Goal: Transaction & Acquisition: Obtain resource

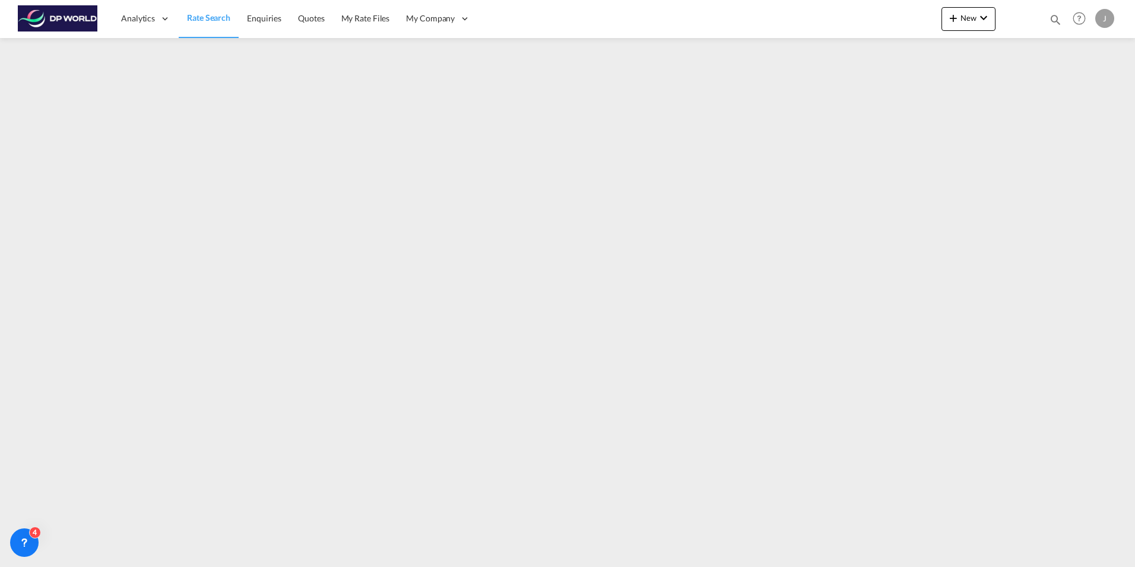
click at [205, 20] on span "Rate Search" at bounding box center [208, 17] width 43 height 10
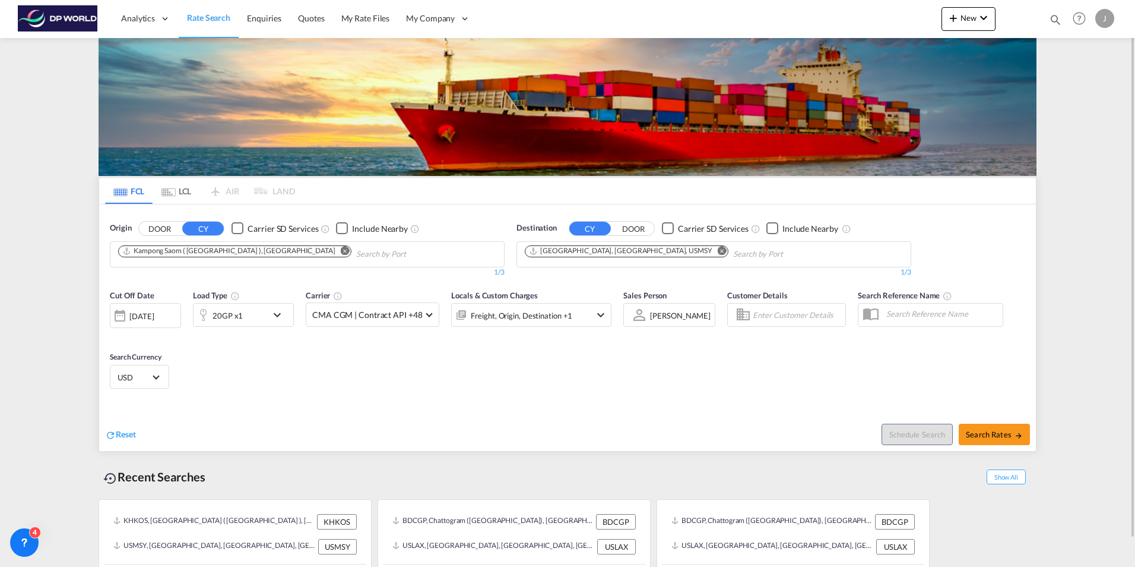
click at [341, 253] on md-icon "Remove" at bounding box center [345, 250] width 9 height 9
click at [718, 248] on md-icon "Remove" at bounding box center [722, 250] width 9 height 9
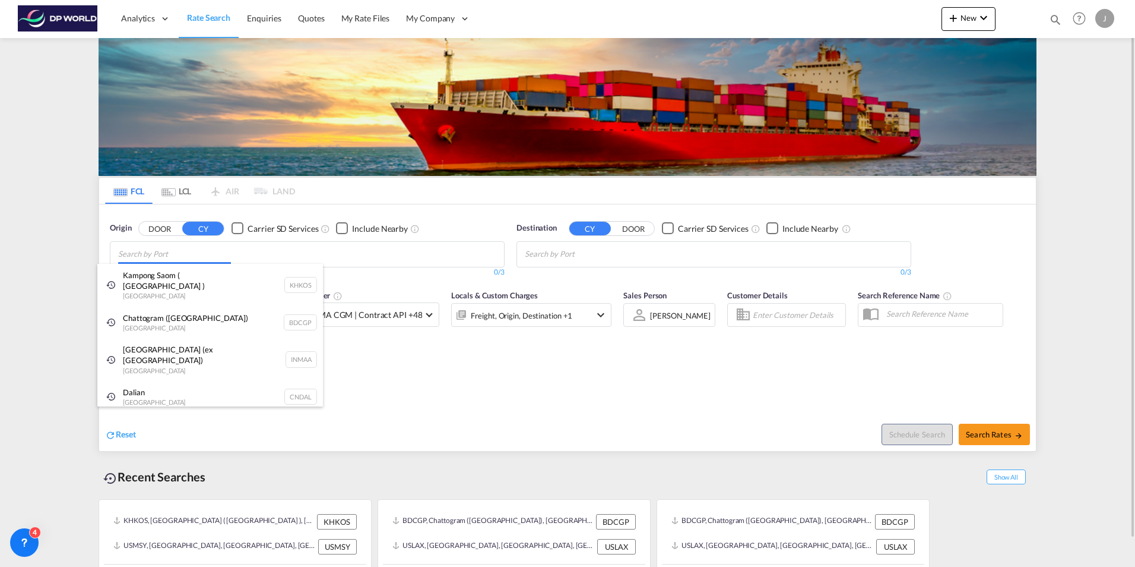
click at [222, 252] on body "Analytics Dashboard Rate Search Enquiries Quotes My Rate Files My Company" at bounding box center [567, 283] width 1135 height 567
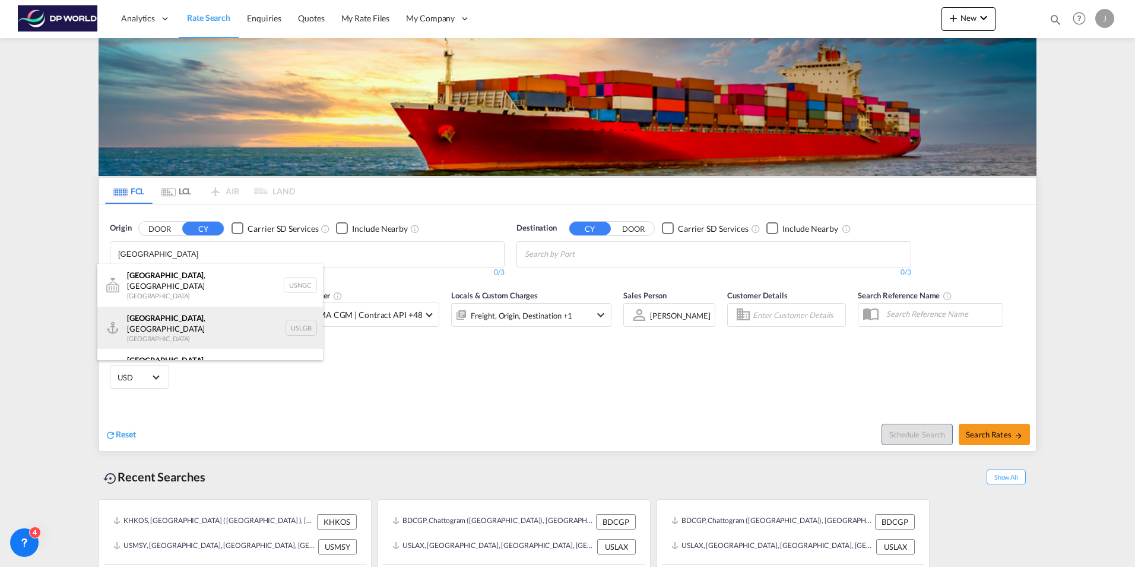
type input "[GEOGRAPHIC_DATA]"
click at [183, 320] on div "[GEOGRAPHIC_DATA] , [GEOGRAPHIC_DATA] [GEOGRAPHIC_DATA] USLGB" at bounding box center [210, 327] width 226 height 43
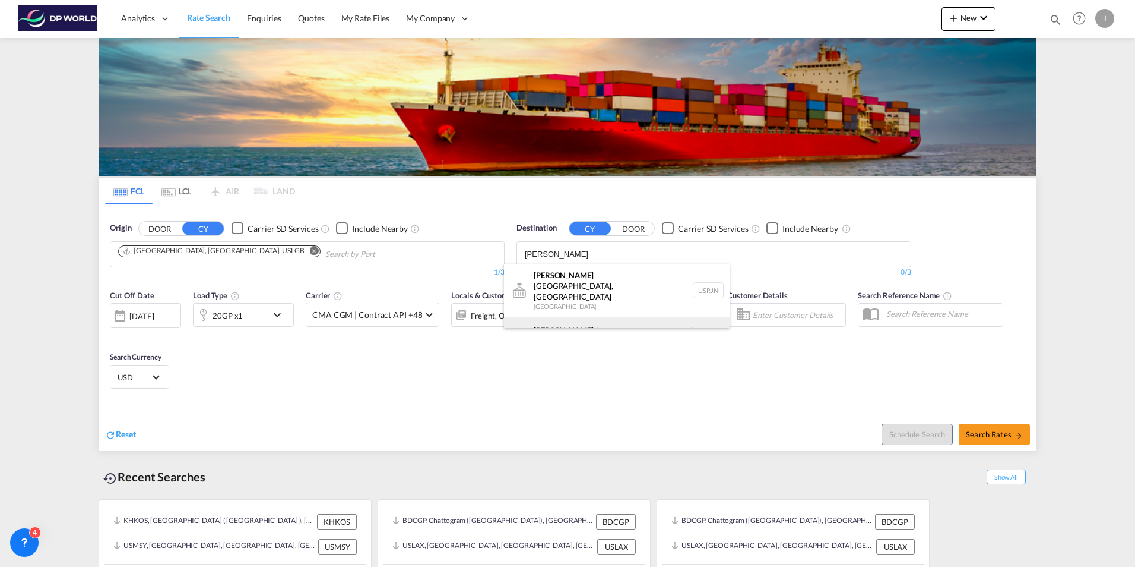
type input "[PERSON_NAME]"
click at [564, 317] on div "[PERSON_NAME] dam [GEOGRAPHIC_DATA] NLRTM" at bounding box center [617, 335] width 226 height 36
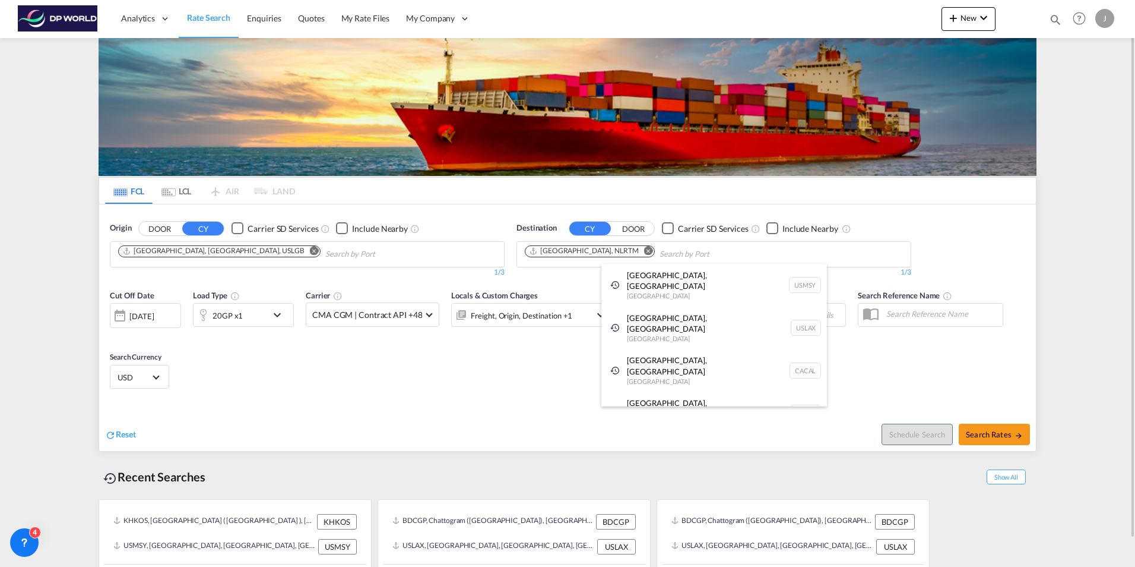
drag, startPoint x: 621, startPoint y: 388, endPoint x: 619, endPoint y: 407, distance: 18.4
click at [618, 391] on div "[GEOGRAPHIC_DATA], ON [GEOGRAPHIC_DATA] CATOR" at bounding box center [715, 412] width 226 height 43
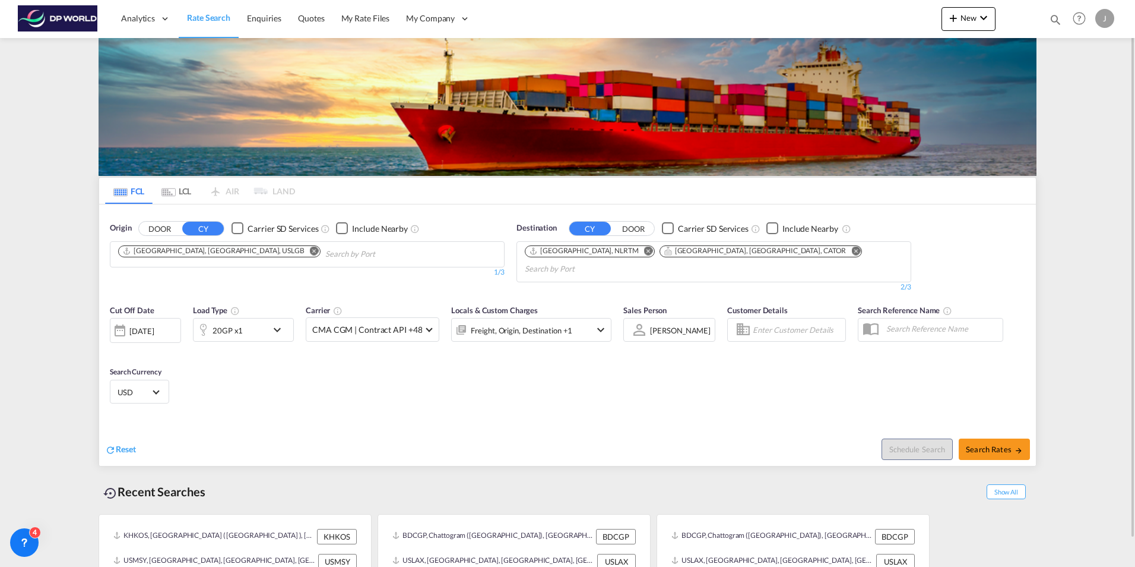
click at [852, 250] on md-icon "Remove" at bounding box center [856, 250] width 9 height 9
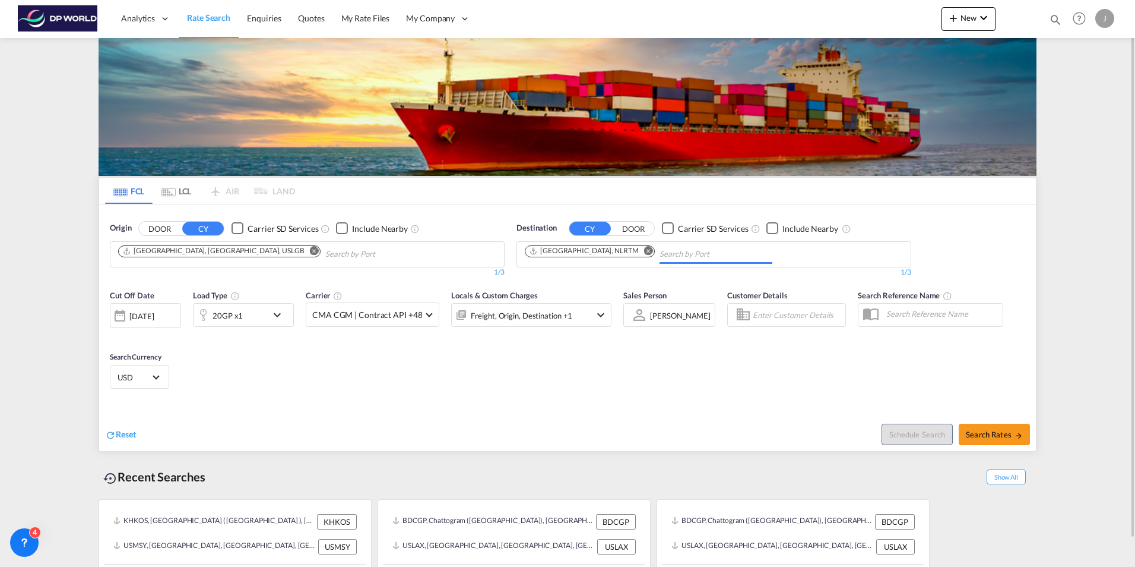
click at [531, 421] on div "Reset" at bounding box center [338, 425] width 466 height 33
click at [154, 314] on div "[DATE]" at bounding box center [141, 316] width 24 height 11
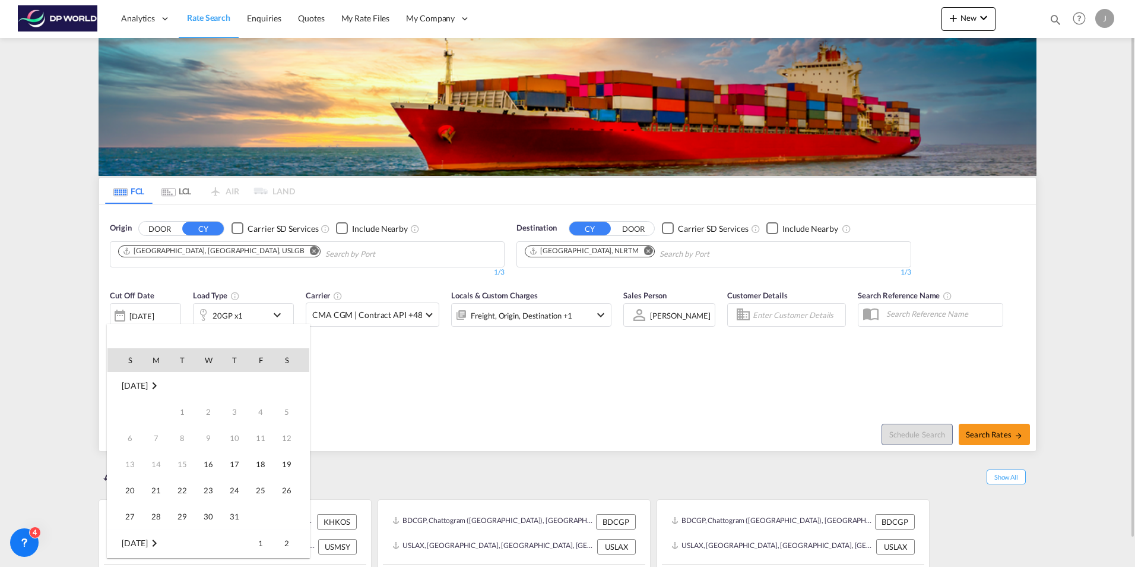
scroll to position [472, 0]
click at [258, 441] on span "17" at bounding box center [261, 438] width 24 height 24
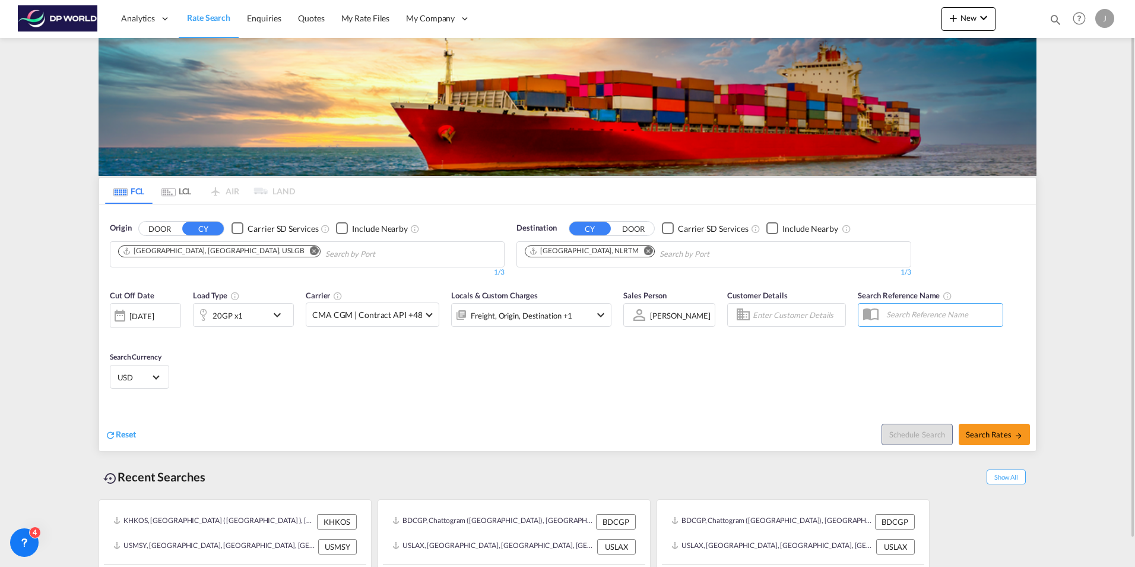
click at [346, 391] on div "Cut Off Date [DATE] [DATE] Load Type 20GP x1 Carrier CMA CGM | Contract API +48…" at bounding box center [567, 341] width 937 height 116
click at [274, 316] on md-icon "icon-chevron-down" at bounding box center [280, 315] width 20 height 14
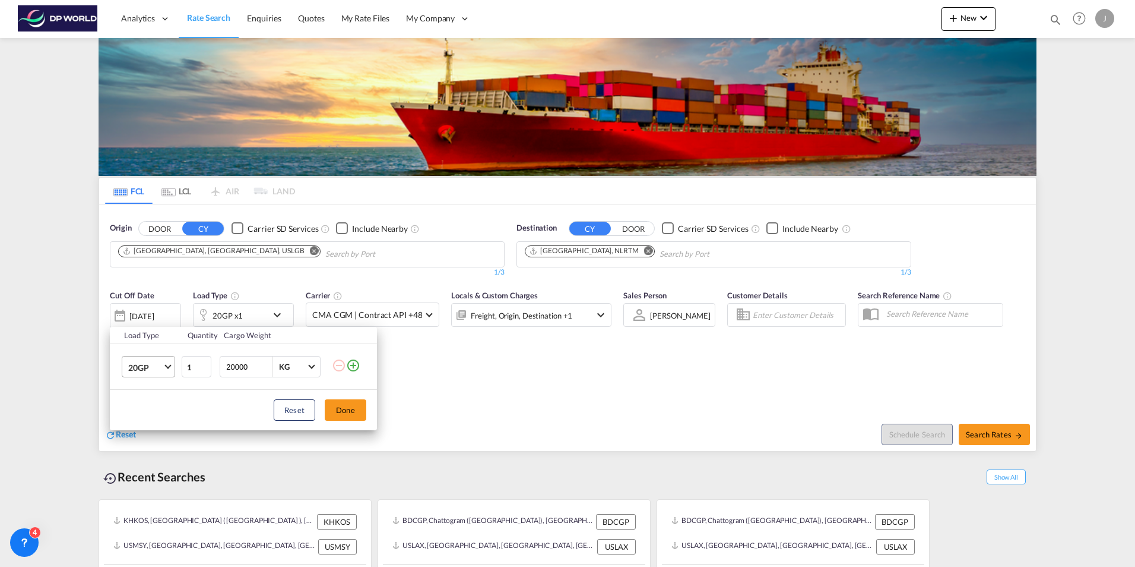
click at [166, 366] on span "Choose: \a20GP" at bounding box center [167, 365] width 7 height 7
click at [150, 425] on md-option "40HC" at bounding box center [159, 424] width 81 height 29
click at [341, 410] on button "Done" at bounding box center [346, 409] width 42 height 21
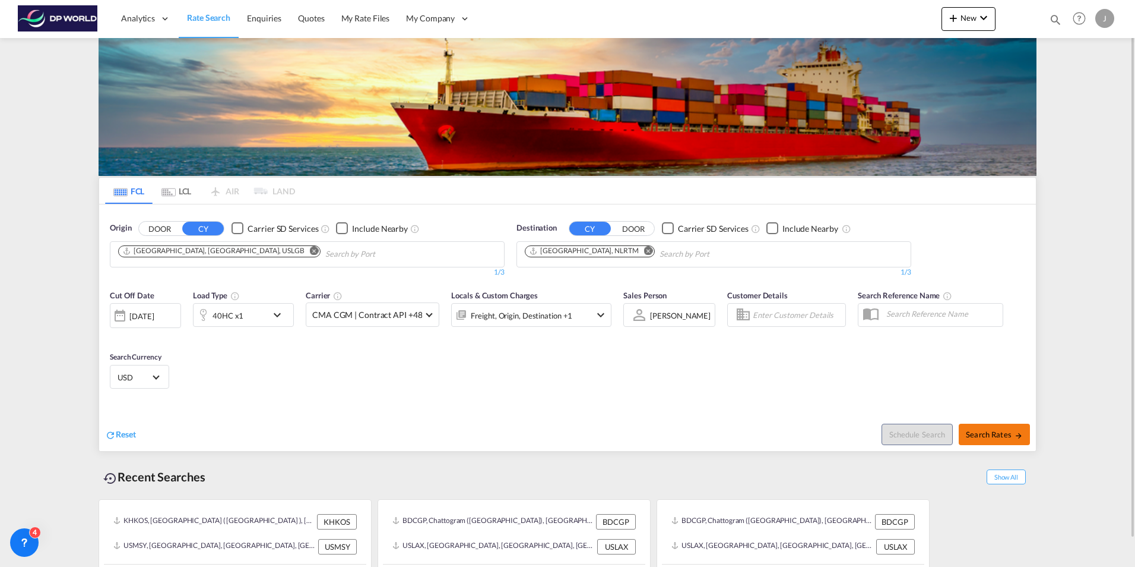
click at [987, 434] on span "Search Rates" at bounding box center [994, 434] width 57 height 10
type input "USLGB to NLRTM / [DATE]"
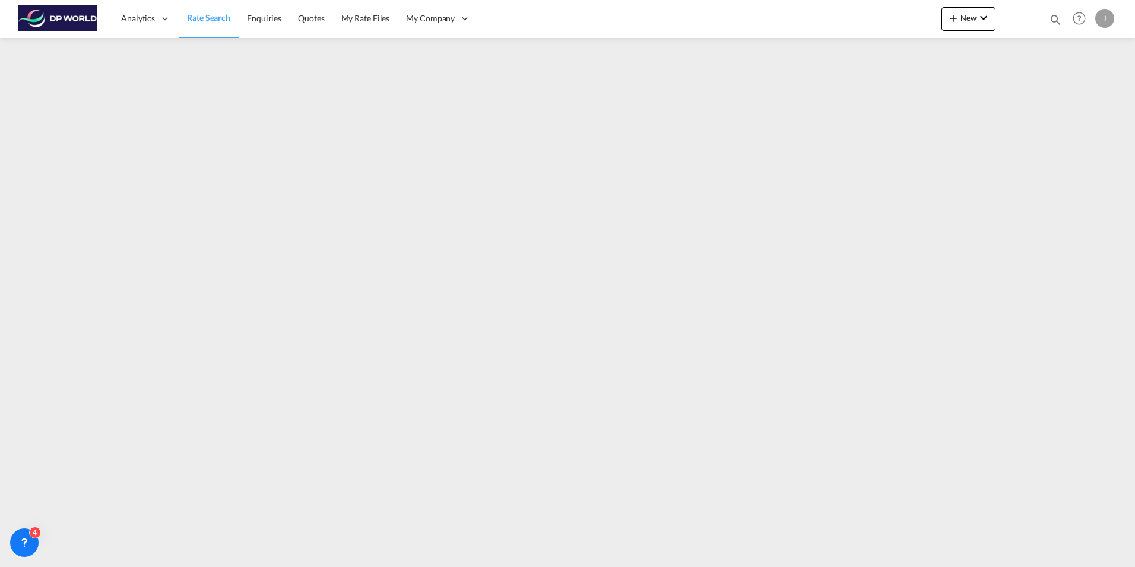
click at [203, 14] on span "Rate Search" at bounding box center [208, 17] width 43 height 10
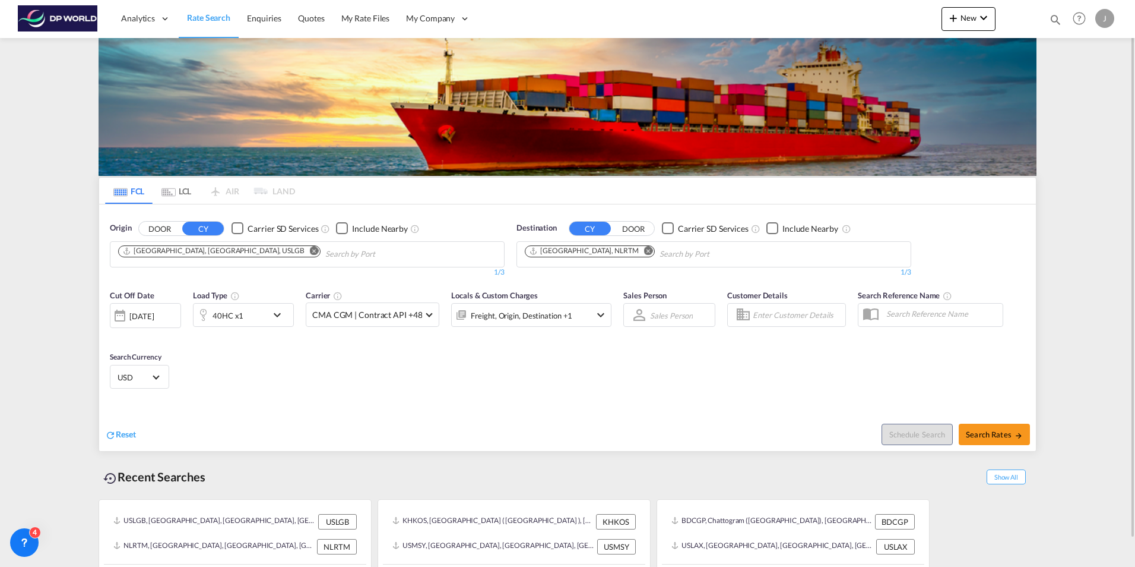
click at [310, 248] on md-icon "Remove" at bounding box center [314, 250] width 9 height 9
click at [644, 252] on md-icon "Remove" at bounding box center [648, 250] width 9 height 9
click at [163, 321] on div "[DATE]" at bounding box center [145, 315] width 71 height 25
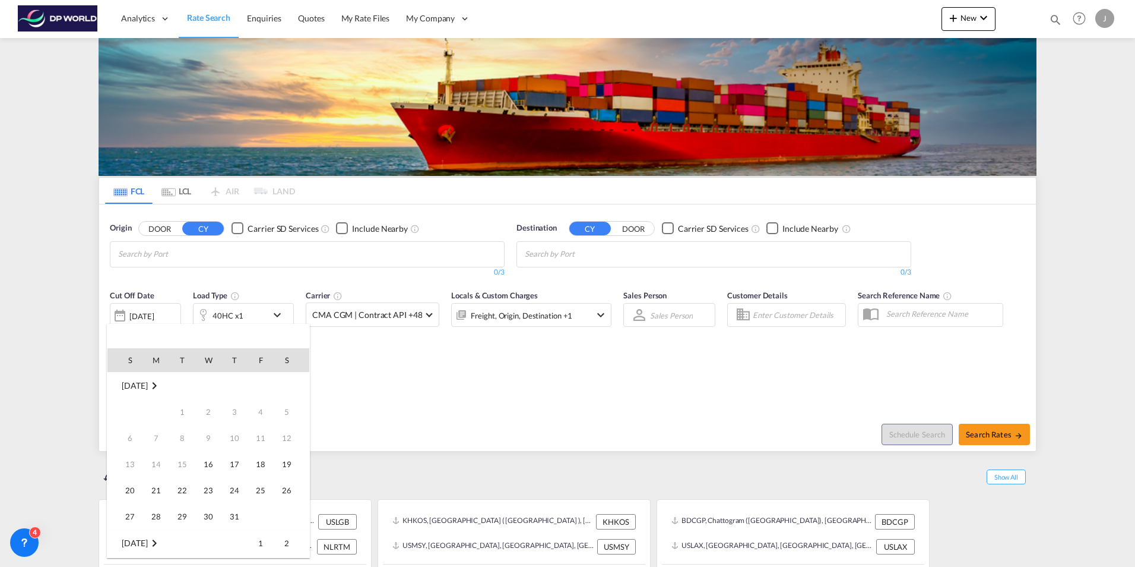
scroll to position [472, 0]
click at [261, 439] on span "17" at bounding box center [261, 438] width 24 height 24
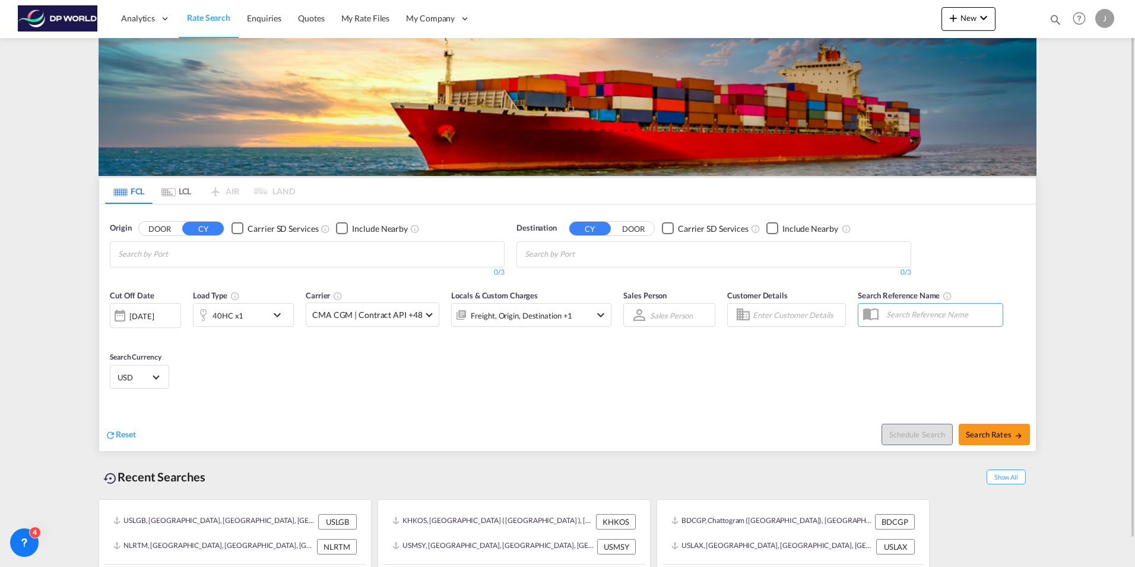
click at [346, 390] on div "Cut Off Date [DATE] [DATE] Load Type 40HC x1 Carrier CMA CGM | Contract API +48…" at bounding box center [567, 341] width 937 height 116
click at [253, 255] on body "Analytics Dashboard Rate Search Enquiries Quotes My Rate Files My Company" at bounding box center [567, 283] width 1135 height 567
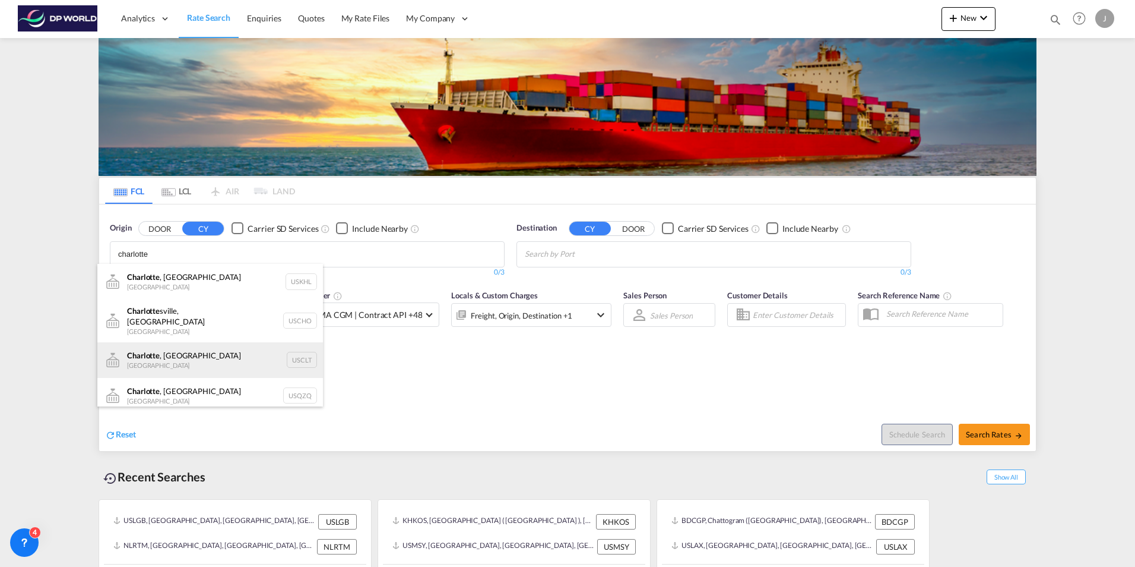
type input "charlotte"
click at [151, 353] on div "[GEOGRAPHIC_DATA] , [GEOGRAPHIC_DATA] United States USCLT" at bounding box center [210, 360] width 226 height 36
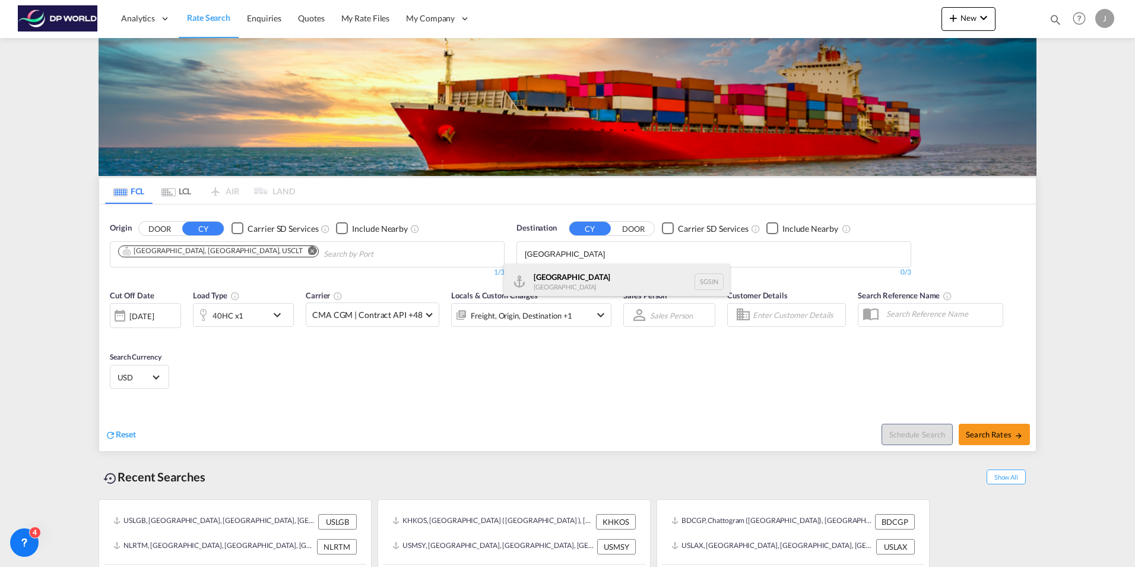
type input "[GEOGRAPHIC_DATA]"
click at [561, 288] on div "Singapore [GEOGRAPHIC_DATA] [GEOGRAPHIC_DATA]" at bounding box center [617, 282] width 226 height 36
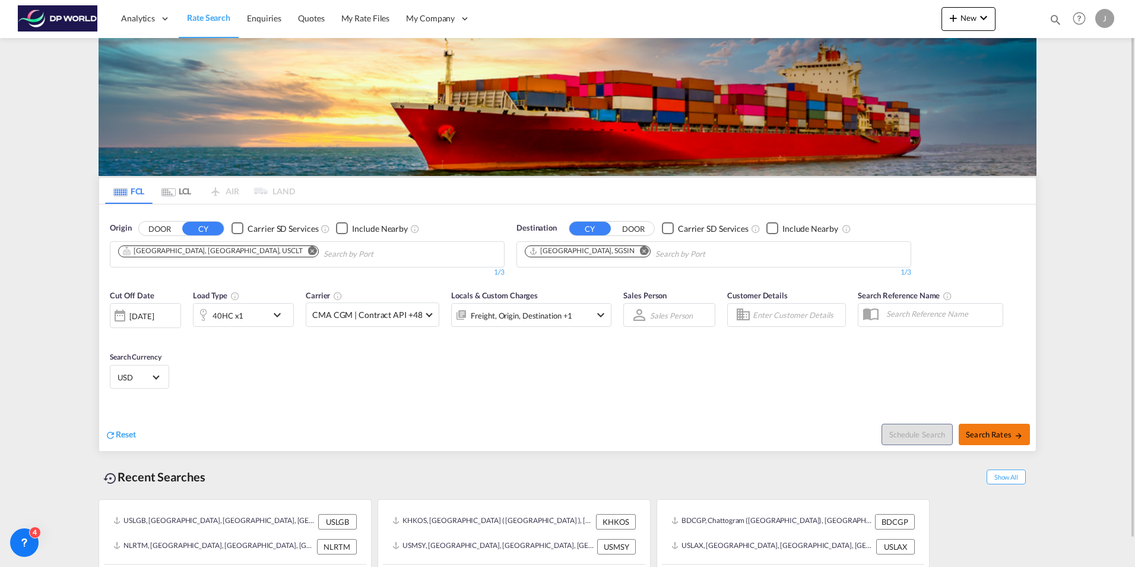
click at [992, 436] on span "Search Rates" at bounding box center [994, 434] width 57 height 10
type input "USCLT to SGSIN / [DATE]"
